Goal: Transaction & Acquisition: Purchase product/service

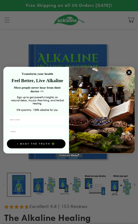
scroll to position [2, 0]
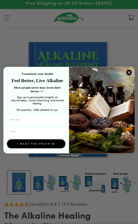
click at [130, 70] on circle "Close dialog" at bounding box center [129, 73] width 6 height 6
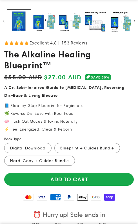
scroll to position [164, 0]
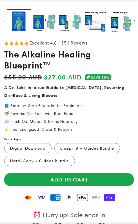
click at [79, 186] on button "Add to cart" at bounding box center [69, 179] width 130 height 13
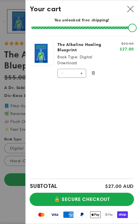
click at [83, 206] on button "🔒 SECURE CHECKOUT" at bounding box center [82, 199] width 104 height 13
